Goal: Information Seeking & Learning: Learn about a topic

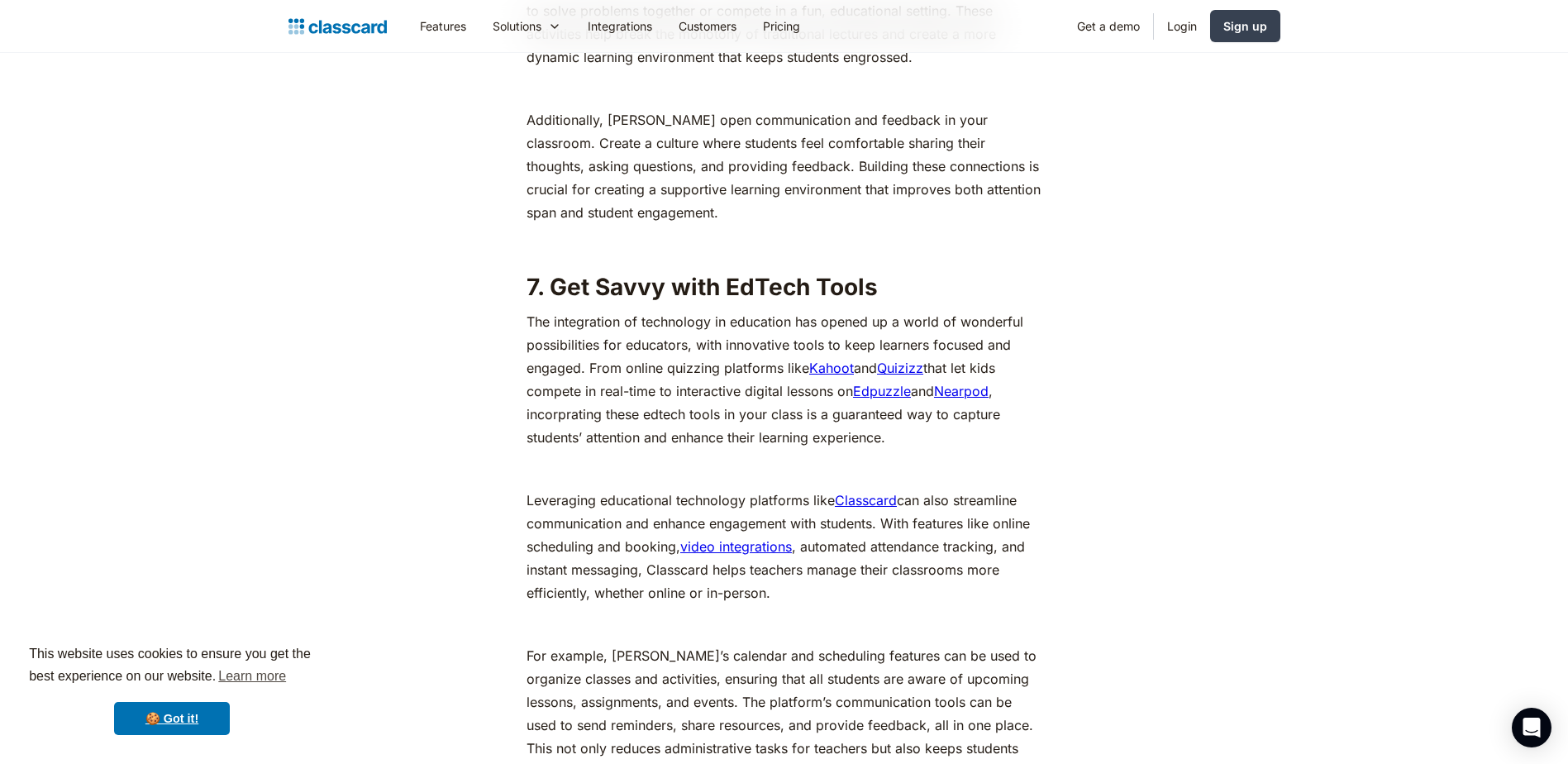
scroll to position [6116, 0]
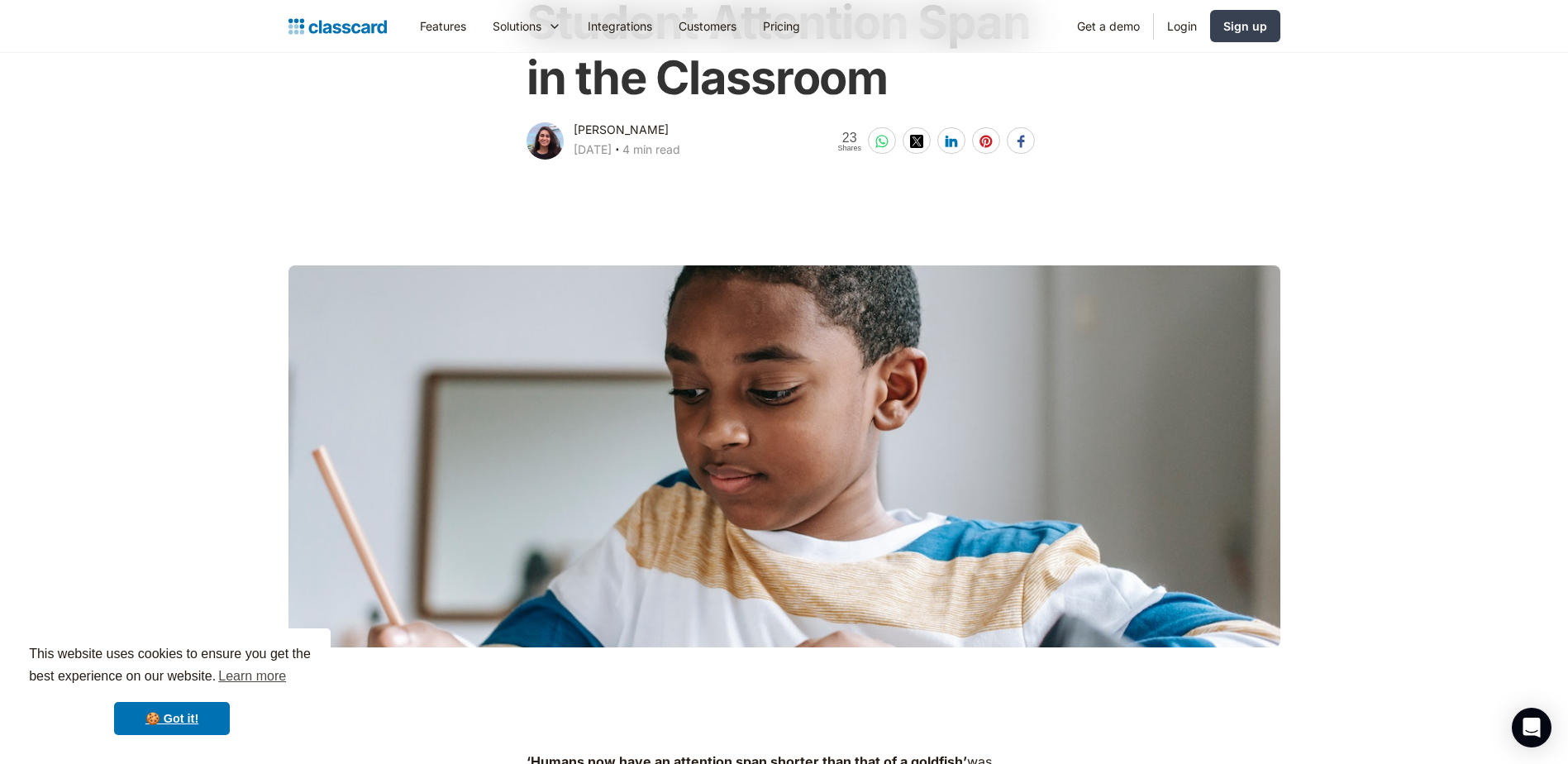
scroll to position [0, 0]
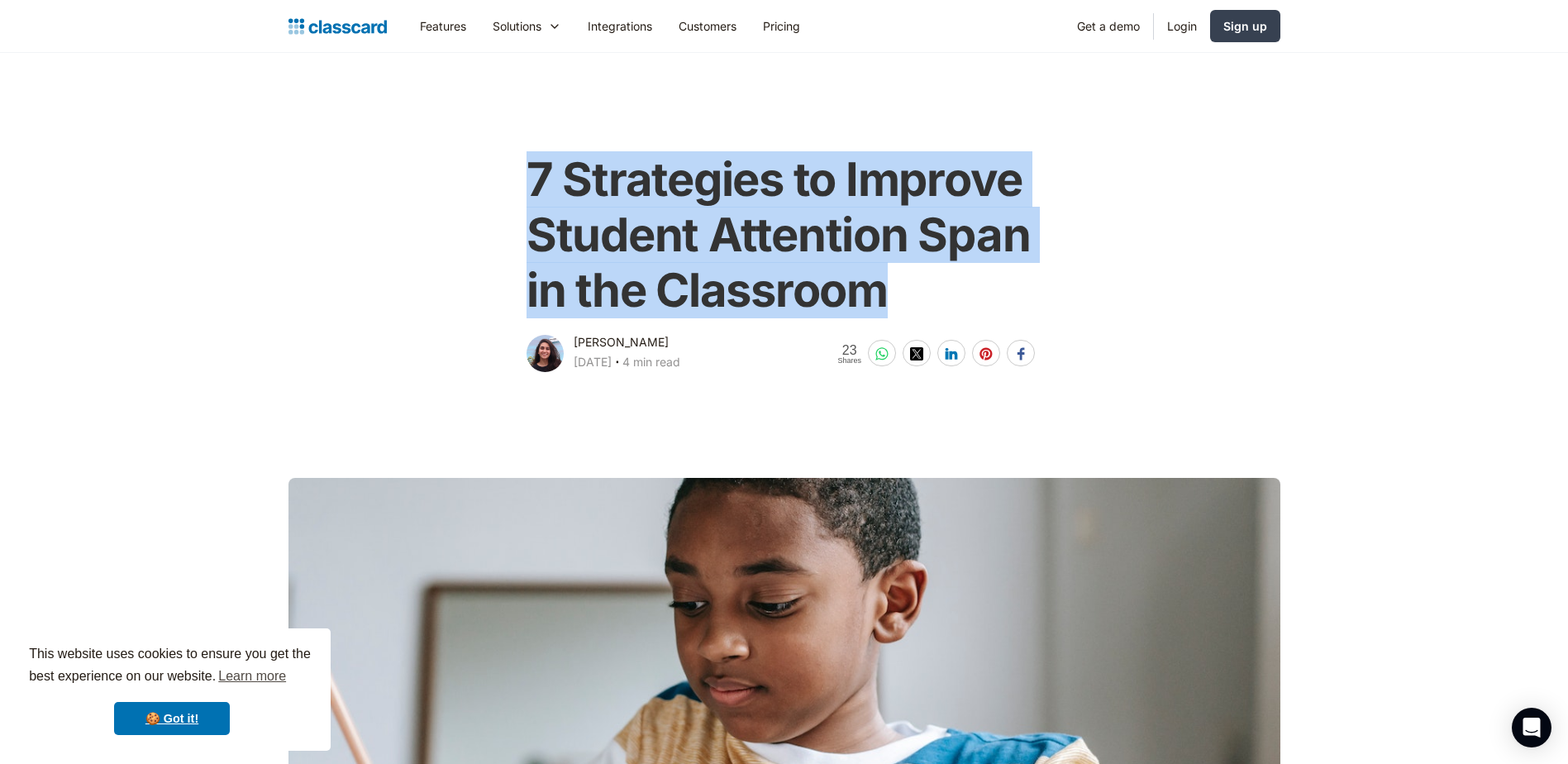
drag, startPoint x: 530, startPoint y: 172, endPoint x: 904, endPoint y: 285, distance: 390.7
click at [904, 285] on h1 "7 Strategies to Improve Student Attention Span in the Classroom" at bounding box center [784, 235] width 515 height 167
copy h1 "7 Strategies to Improve Student Attention Span in the Classroom"
